Goal: Task Accomplishment & Management: Manage account settings

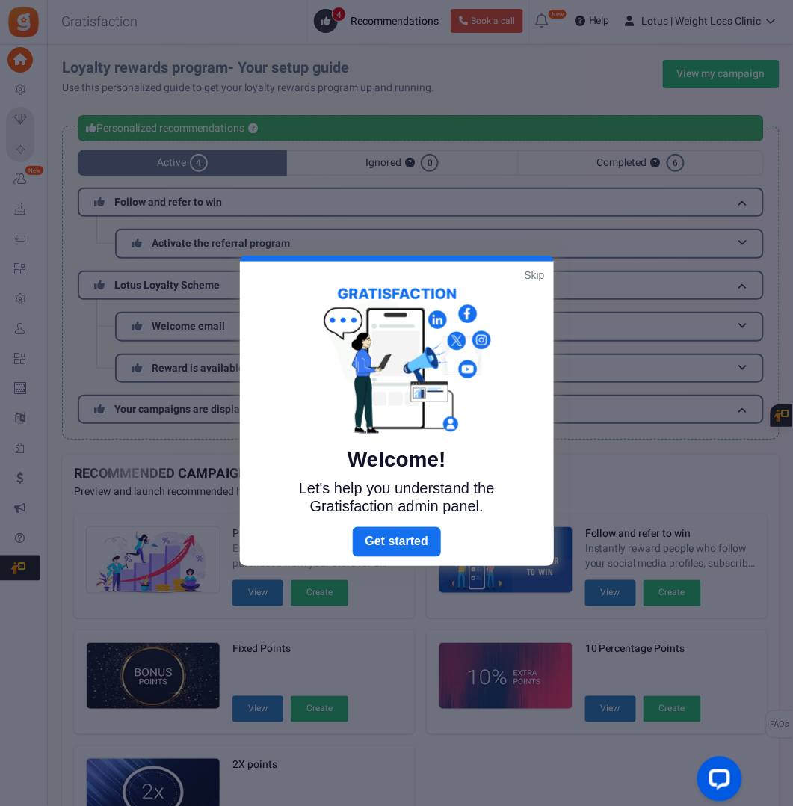
click at [535, 268] on link "Skip" at bounding box center [535, 275] width 20 height 15
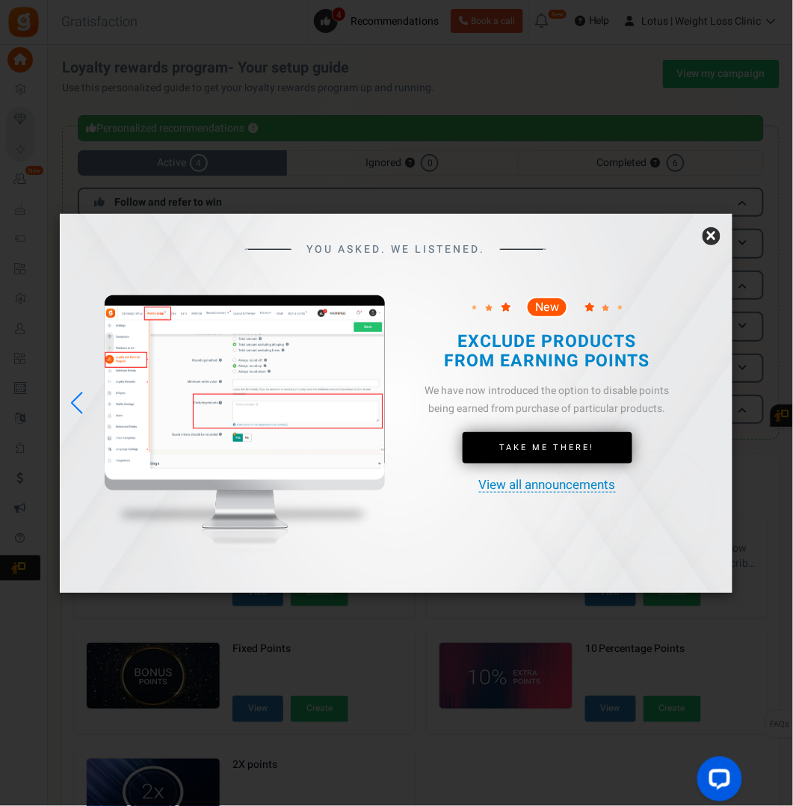
click at [711, 238] on link "×" at bounding box center [712, 236] width 18 height 18
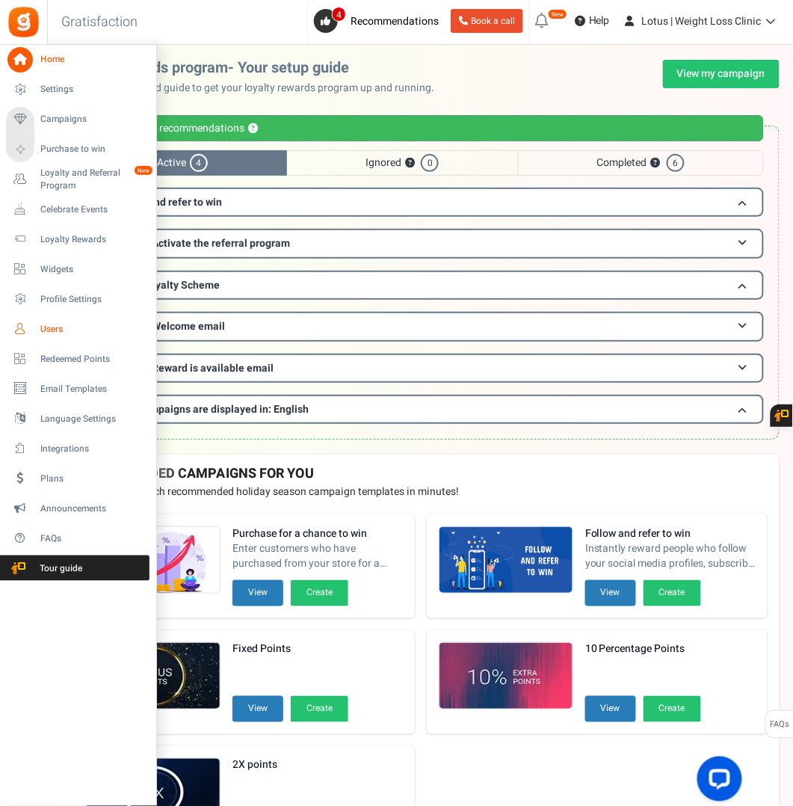
click at [49, 330] on span "Users" at bounding box center [92, 329] width 105 height 13
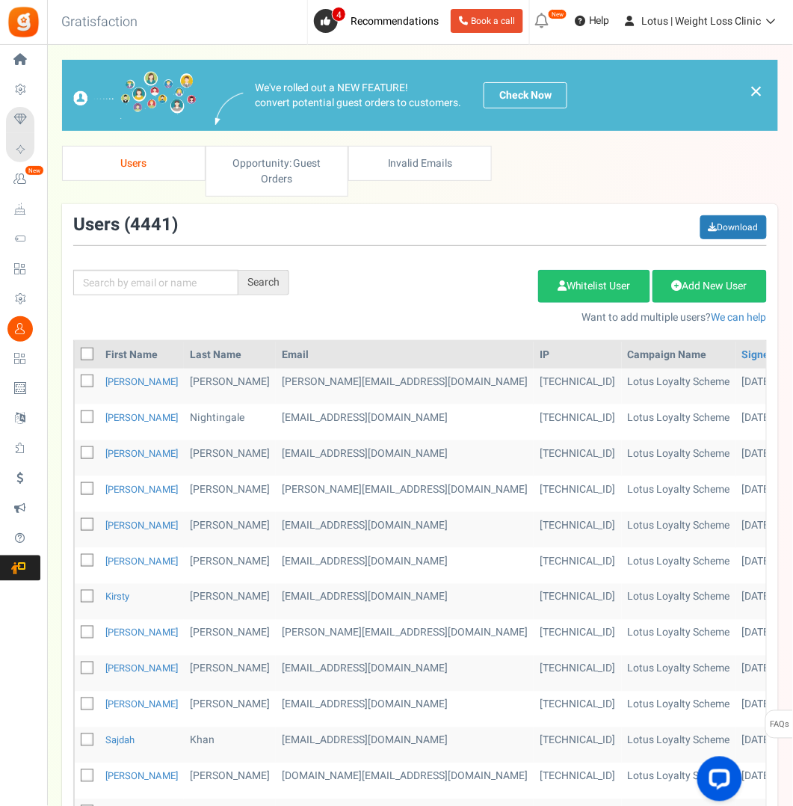
click at [351, 268] on div "Add Etsy Order Delete Selected Users Import Users Spam Protection Subtract Poin…" at bounding box center [539, 293] width 478 height 64
click at [158, 277] on input "text" at bounding box center [155, 282] width 165 height 25
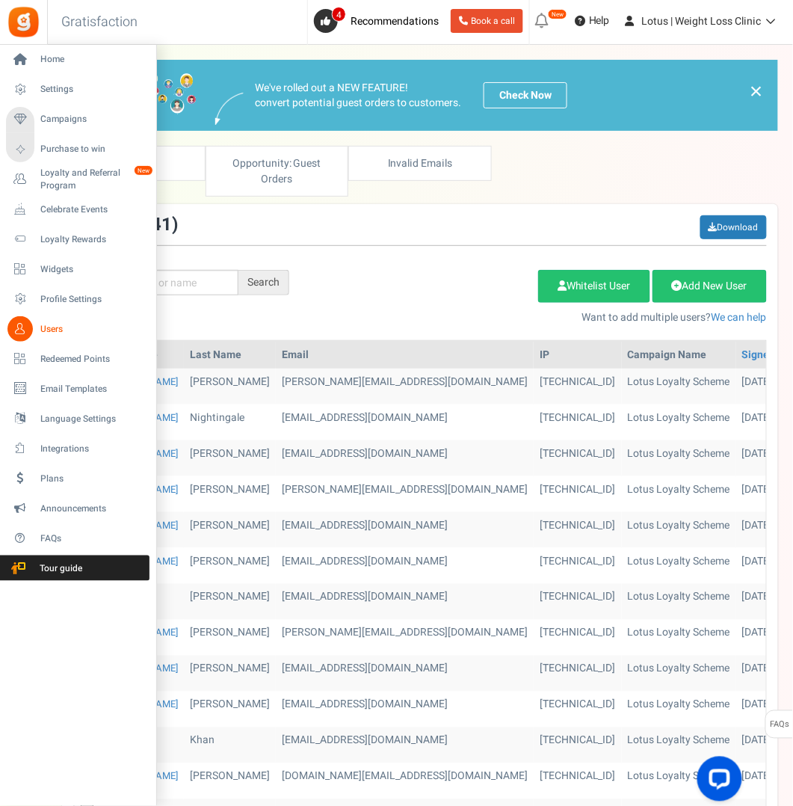
click at [52, 330] on span "Users" at bounding box center [92, 329] width 105 height 13
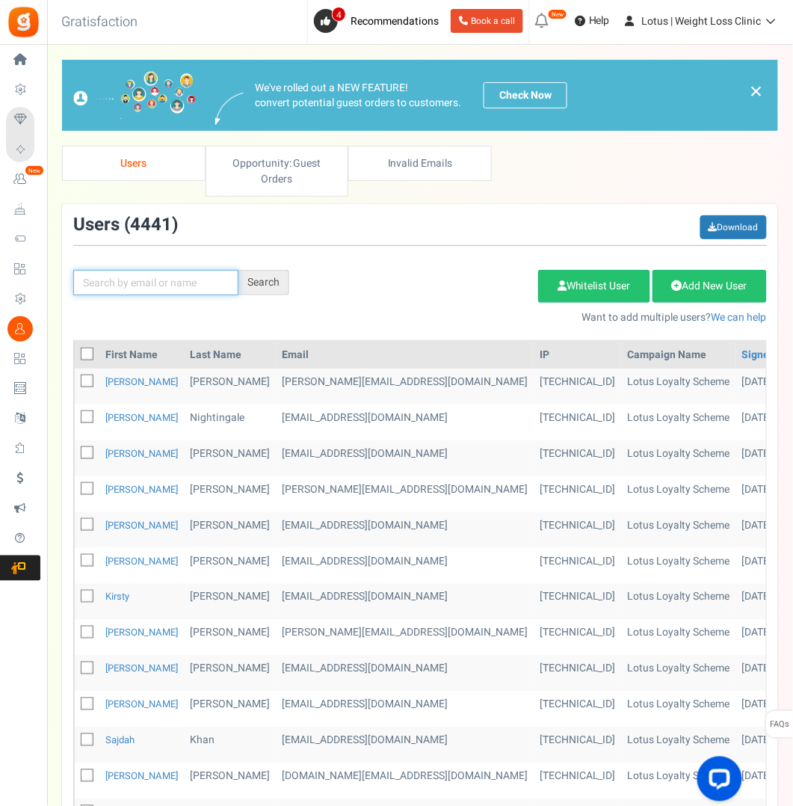
click at [170, 285] on input "text" at bounding box center [155, 282] width 165 height 25
paste input "I can get your dose adjustment looked at by one of"
type input "I"
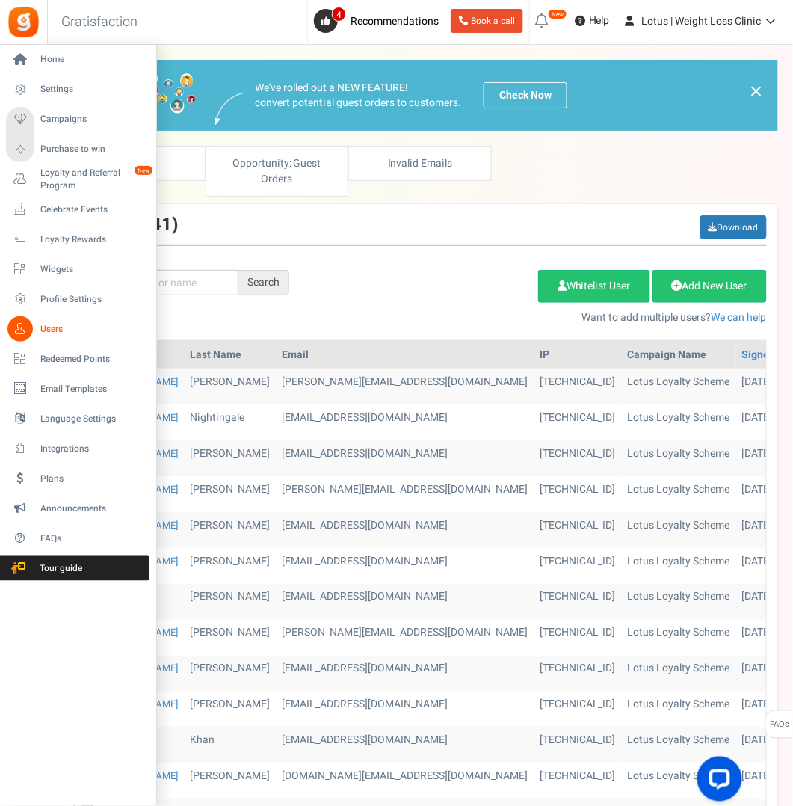
click at [55, 330] on span "Users" at bounding box center [92, 329] width 105 height 13
click at [52, 327] on span "Users" at bounding box center [92, 329] width 105 height 13
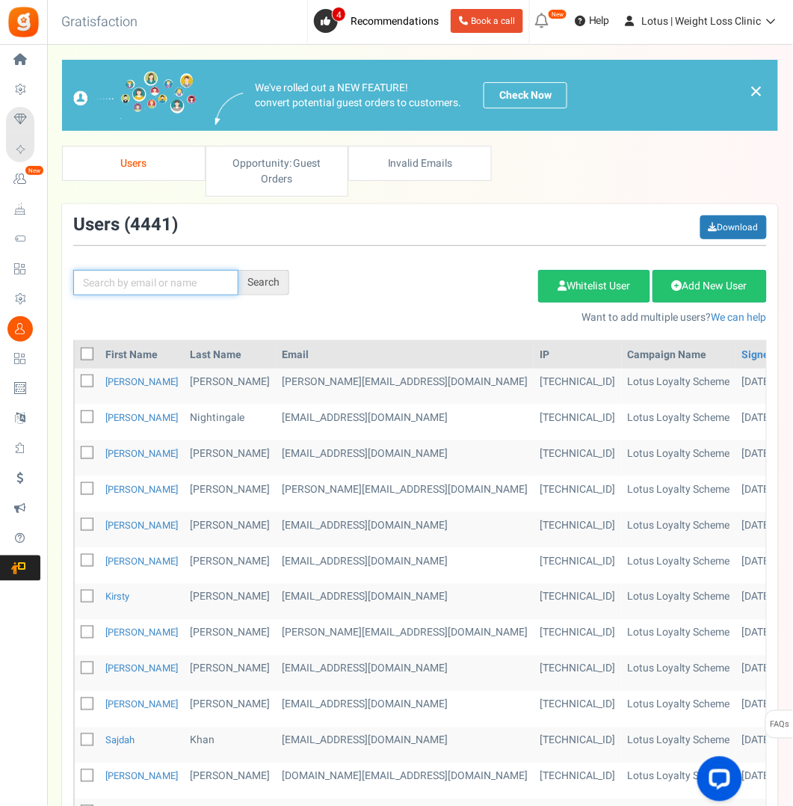
click at [146, 277] on input "text" at bounding box center [155, 282] width 165 height 25
click at [109, 280] on input "text" at bounding box center [155, 282] width 165 height 25
paste input "[PERSON_NAME][EMAIL_ADDRESS][DOMAIN_NAME]"
type input "[PERSON_NAME][EMAIL_ADDRESS][DOMAIN_NAME]"
click at [257, 281] on div "Search" at bounding box center [263, 282] width 51 height 25
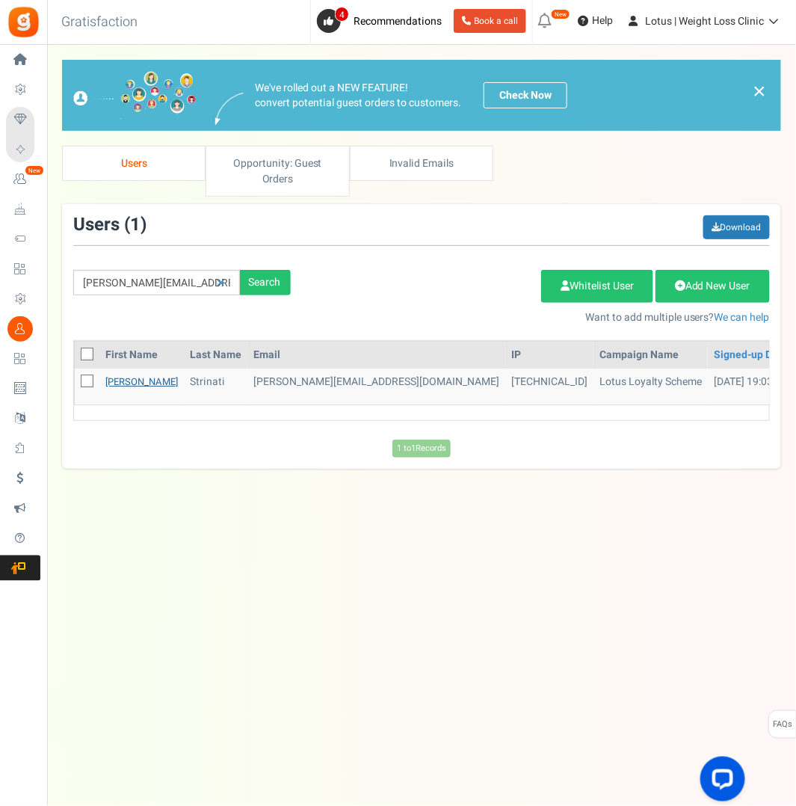
click at [117, 376] on link "[PERSON_NAME]" at bounding box center [141, 381] width 72 height 14
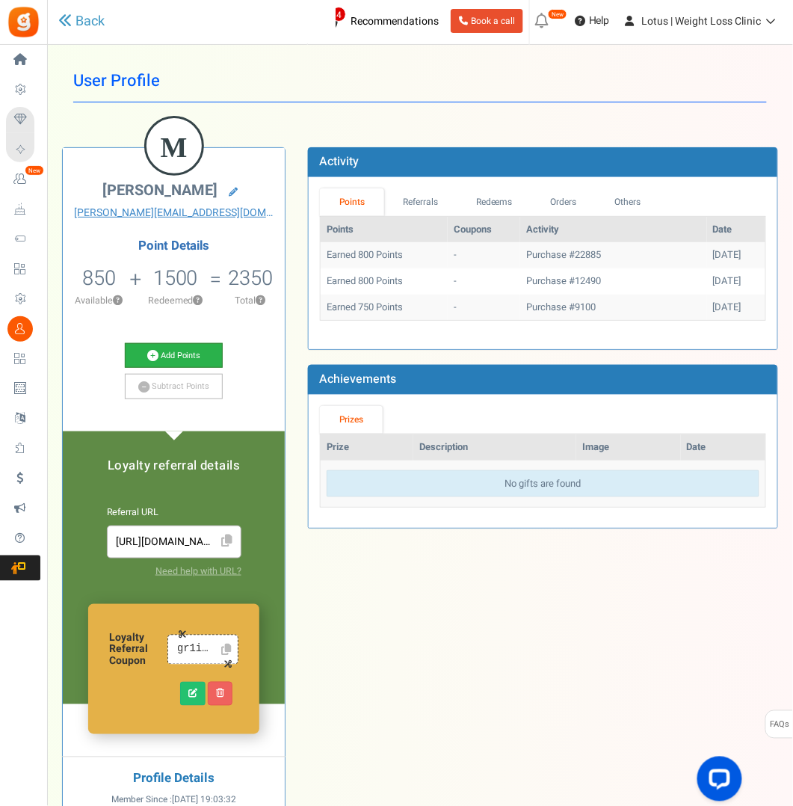
click at [177, 349] on link "Add Points" at bounding box center [174, 355] width 98 height 25
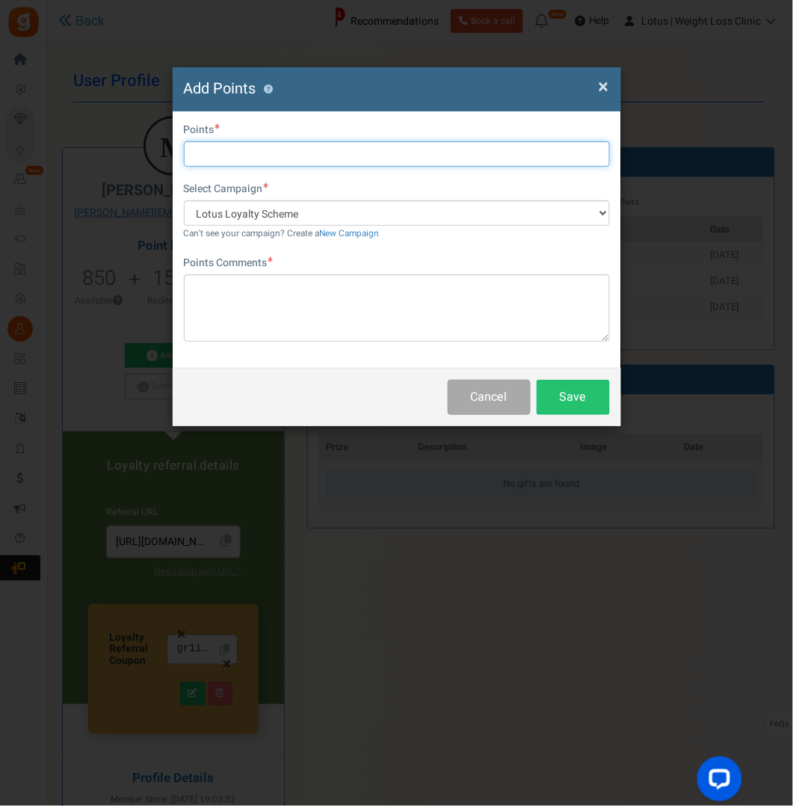
click at [222, 149] on input "text" at bounding box center [397, 153] width 426 height 25
type input "1500"
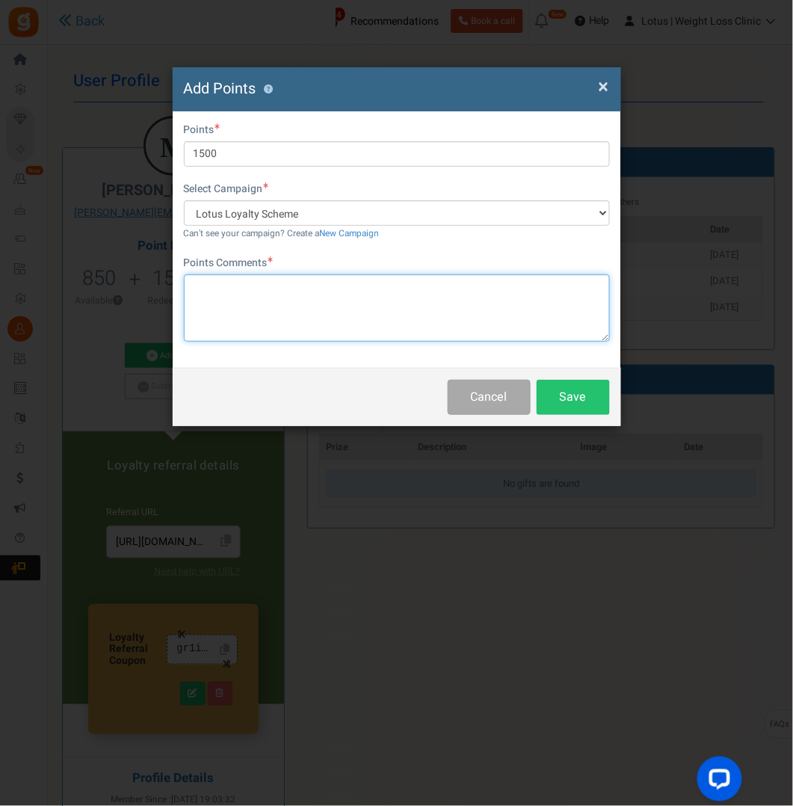
click at [257, 301] on textarea at bounding box center [397, 307] width 426 height 67
click at [236, 299] on textarea "To enrich screen reader interactions, please activate Accessibility in Grammarl…" at bounding box center [397, 307] width 426 height 67
click at [252, 286] on textarea "refund for" at bounding box center [397, 307] width 426 height 67
click at [282, 316] on textarea "refund for dose adjustment" at bounding box center [397, 307] width 426 height 67
type textarea "refund for dose adjustment"
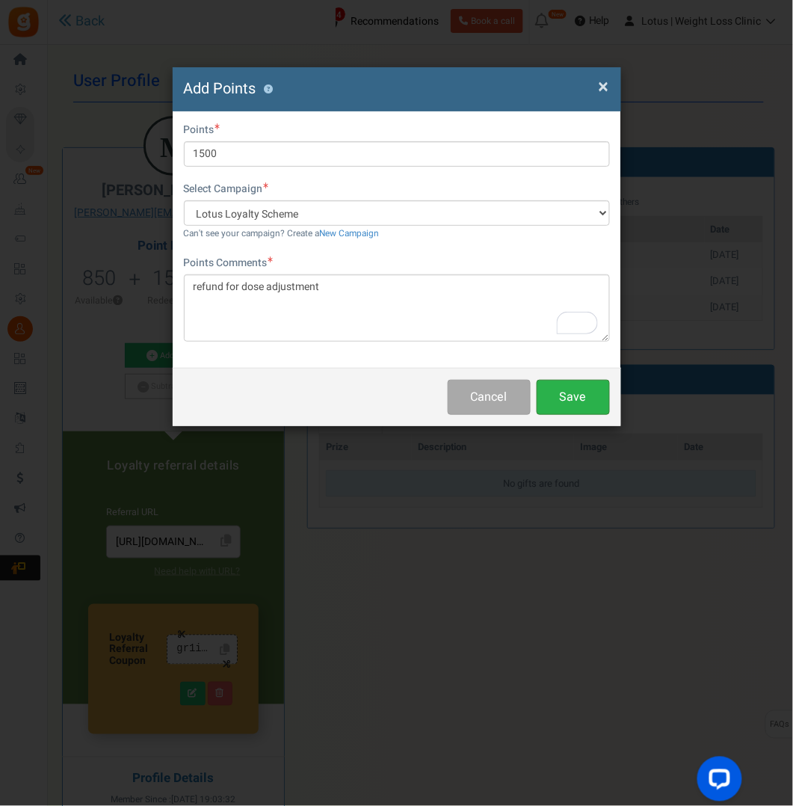
click at [582, 390] on button "Save" at bounding box center [573, 397] width 73 height 35
